Goal: Navigation & Orientation: Find specific page/section

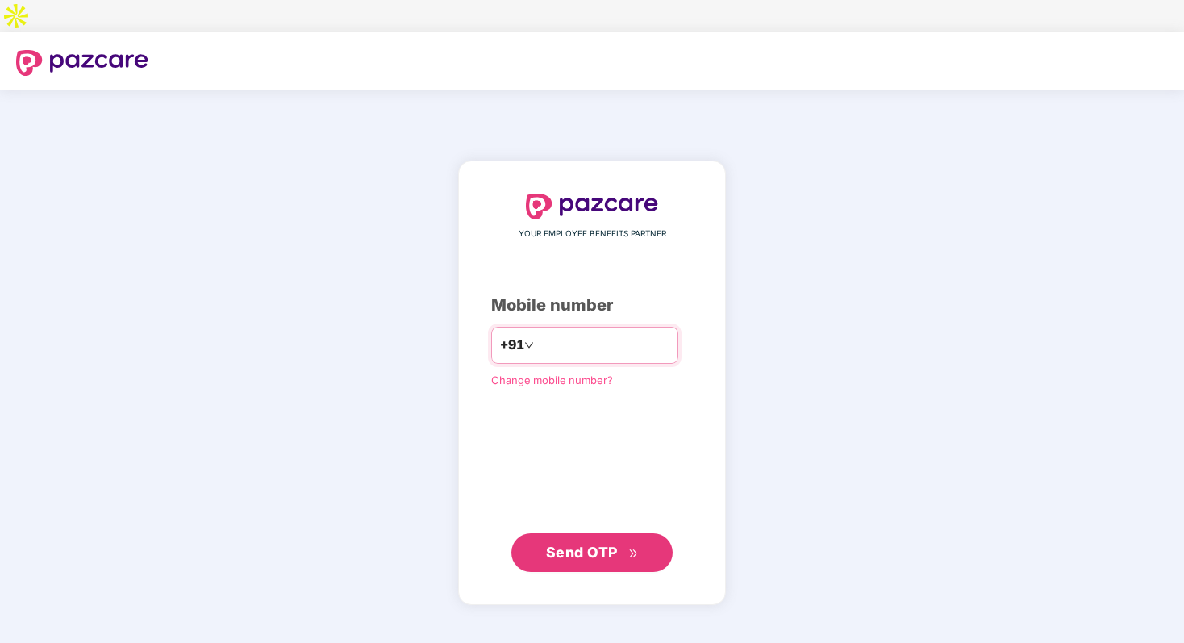
type input "**********"
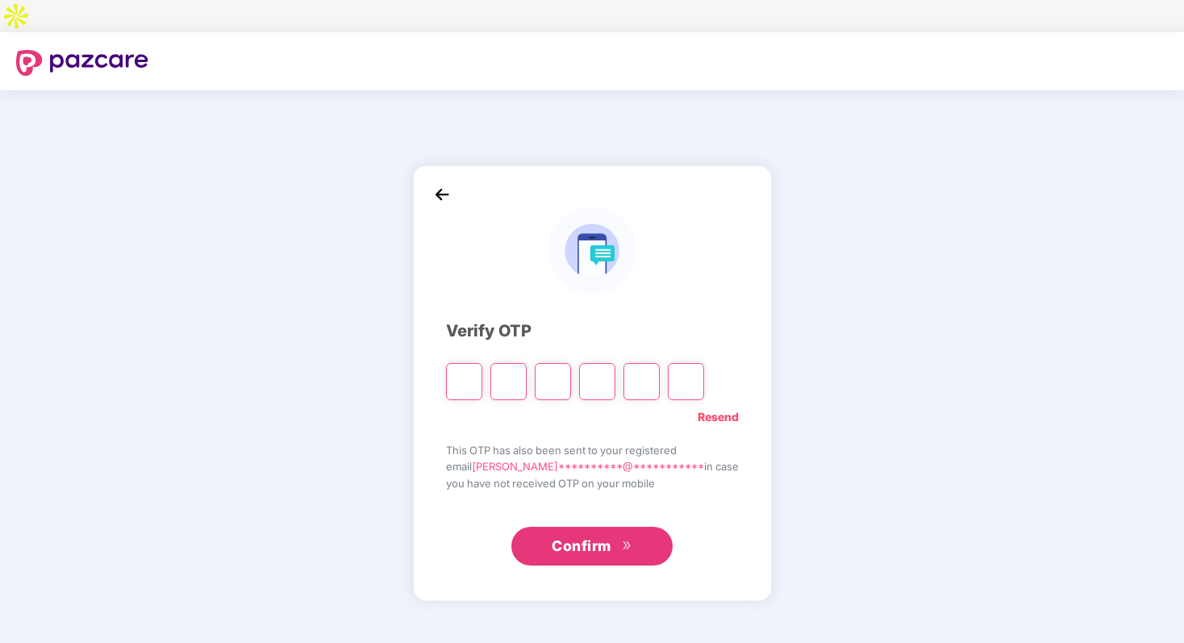
type input "*"
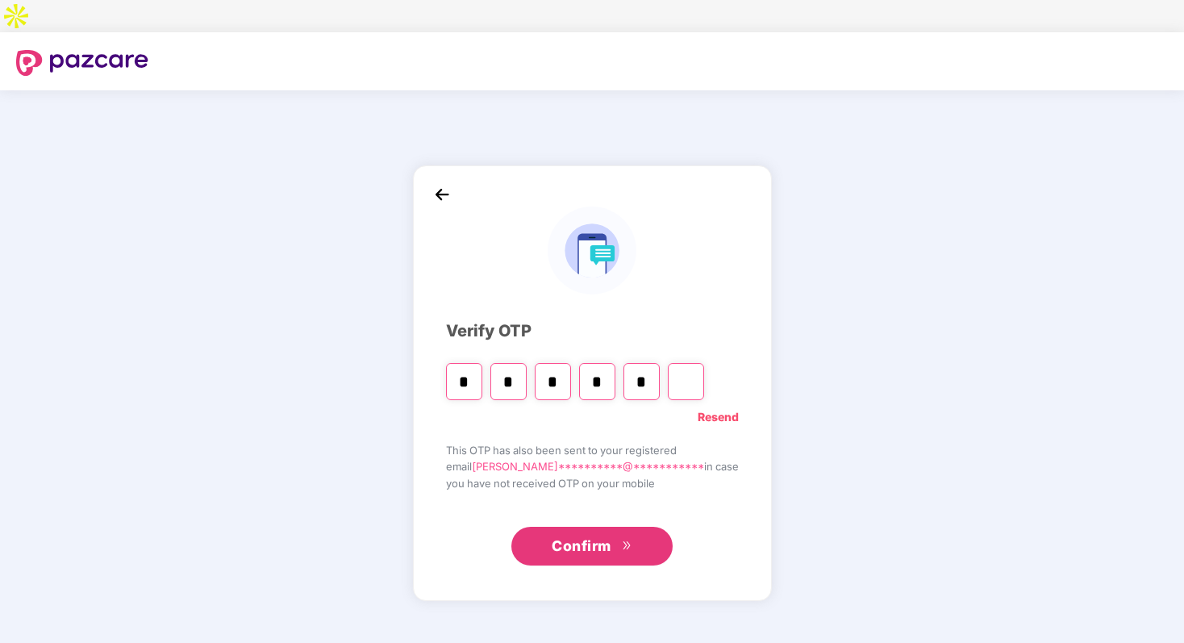
type input "*"
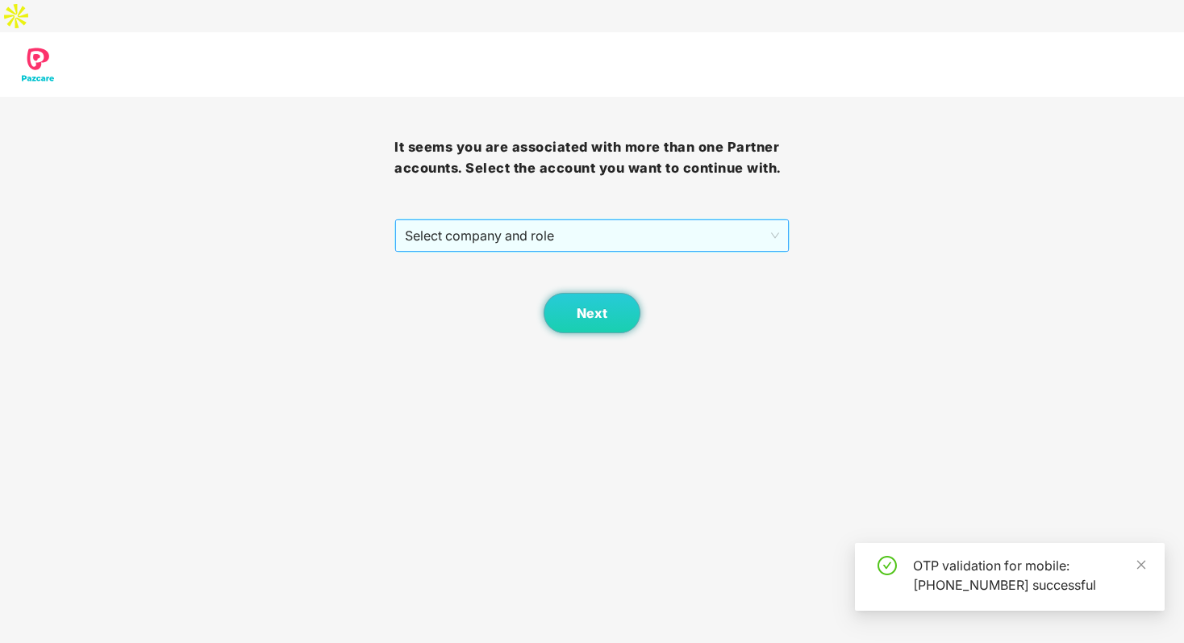
click at [544, 220] on span "Select company and role" at bounding box center [591, 235] width 373 height 31
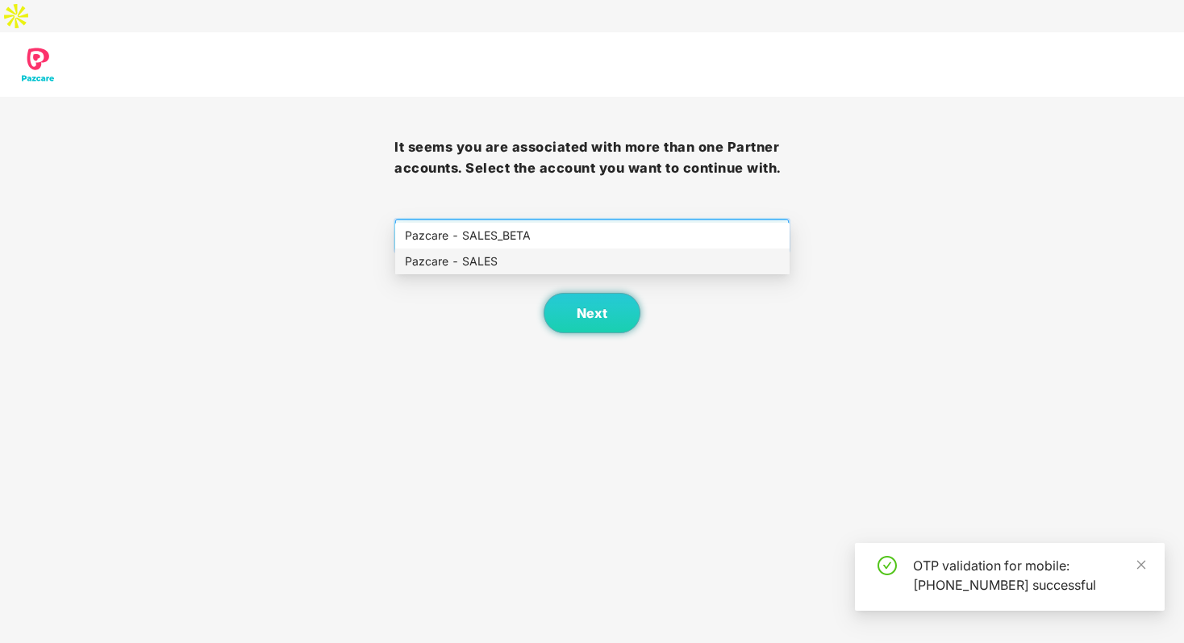
click at [518, 257] on div "Pazcare - SALES" at bounding box center [592, 261] width 375 height 18
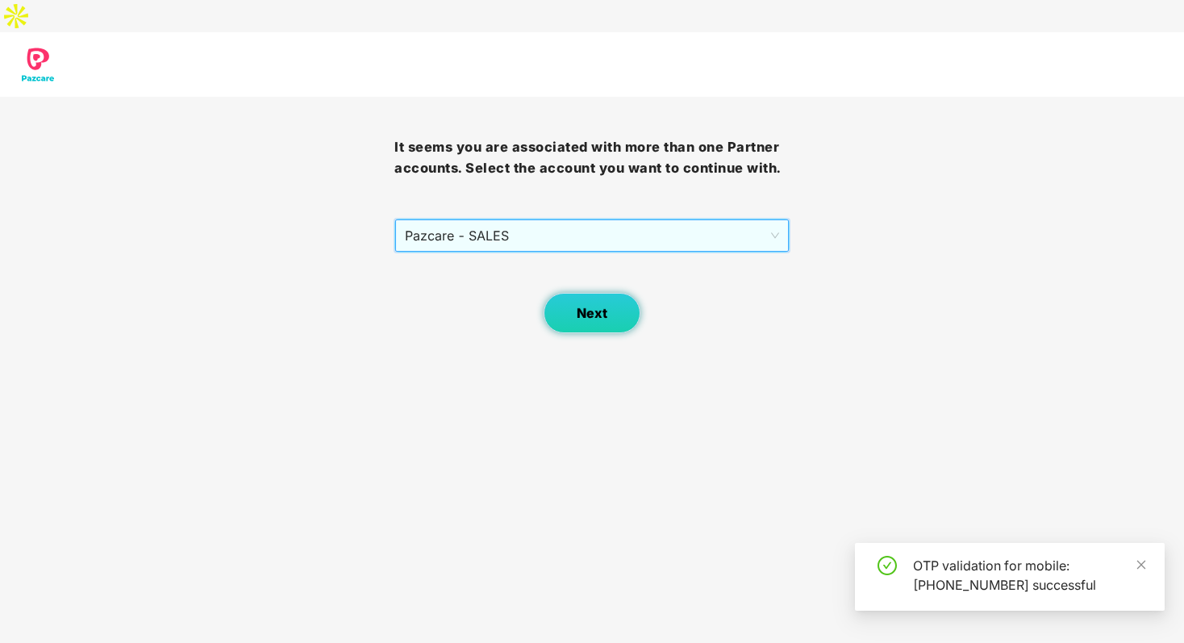
click at [583, 306] on span "Next" at bounding box center [592, 313] width 31 height 15
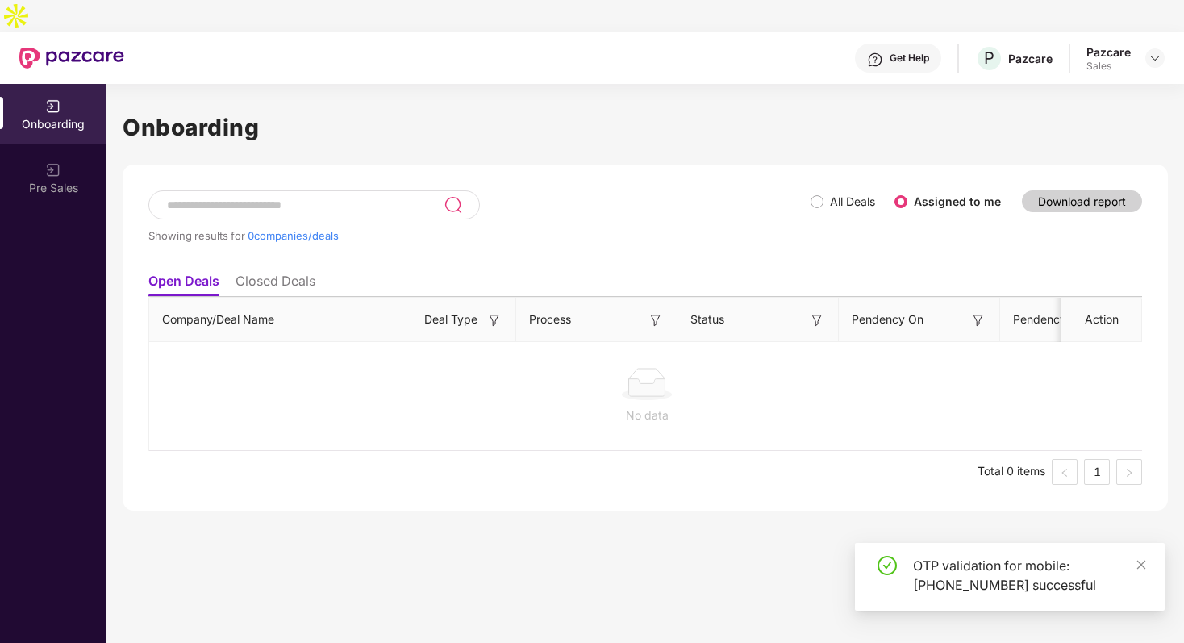
click at [1158, 44] on div "Pazcare Sales" at bounding box center [1126, 58] width 78 height 28
click at [1153, 52] on img at bounding box center [1155, 58] width 13 height 13
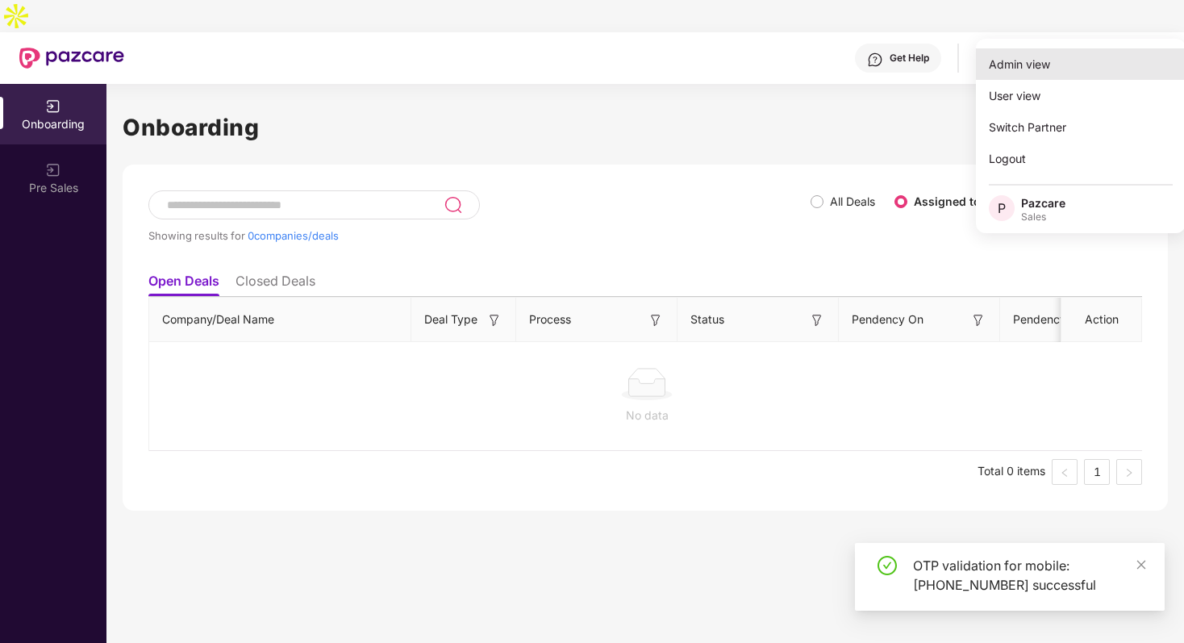
click at [1121, 57] on div "Admin view" at bounding box center [1081, 63] width 210 height 31
